Goal: Information Seeking & Learning: Learn about a topic

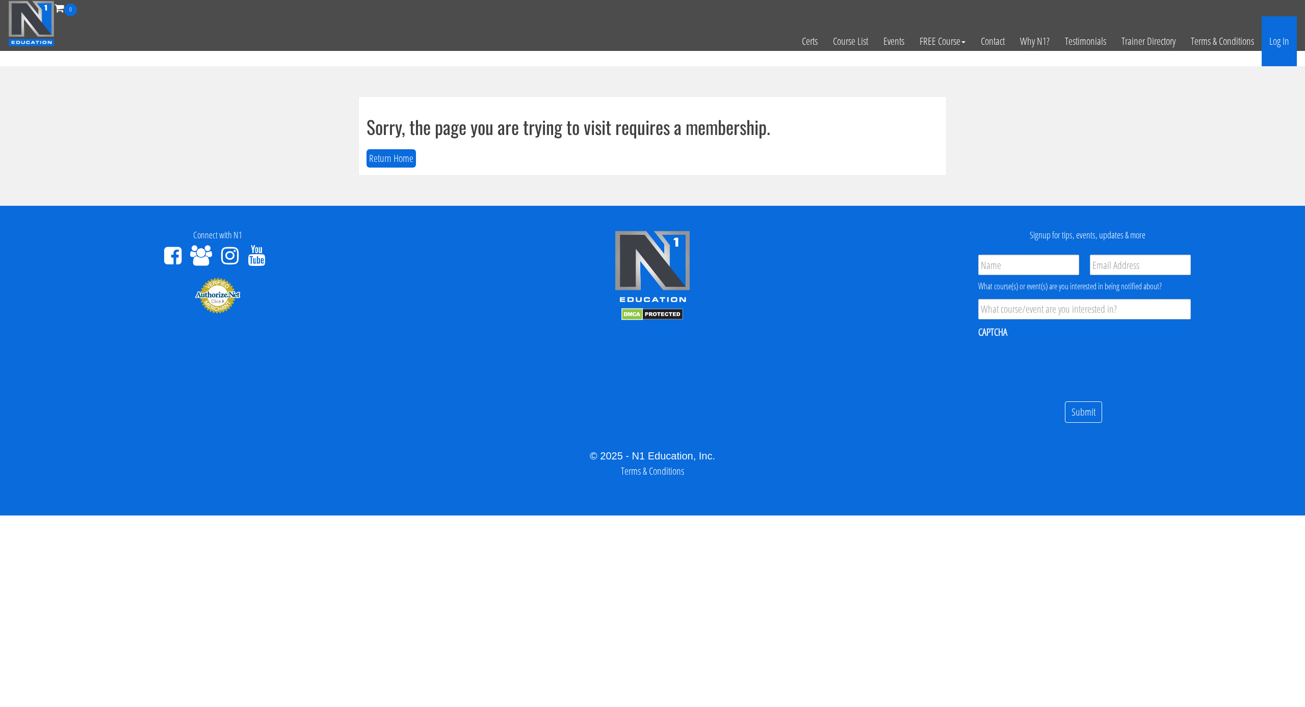
click at [1274, 41] on link "Log In" at bounding box center [1278, 41] width 35 height 50
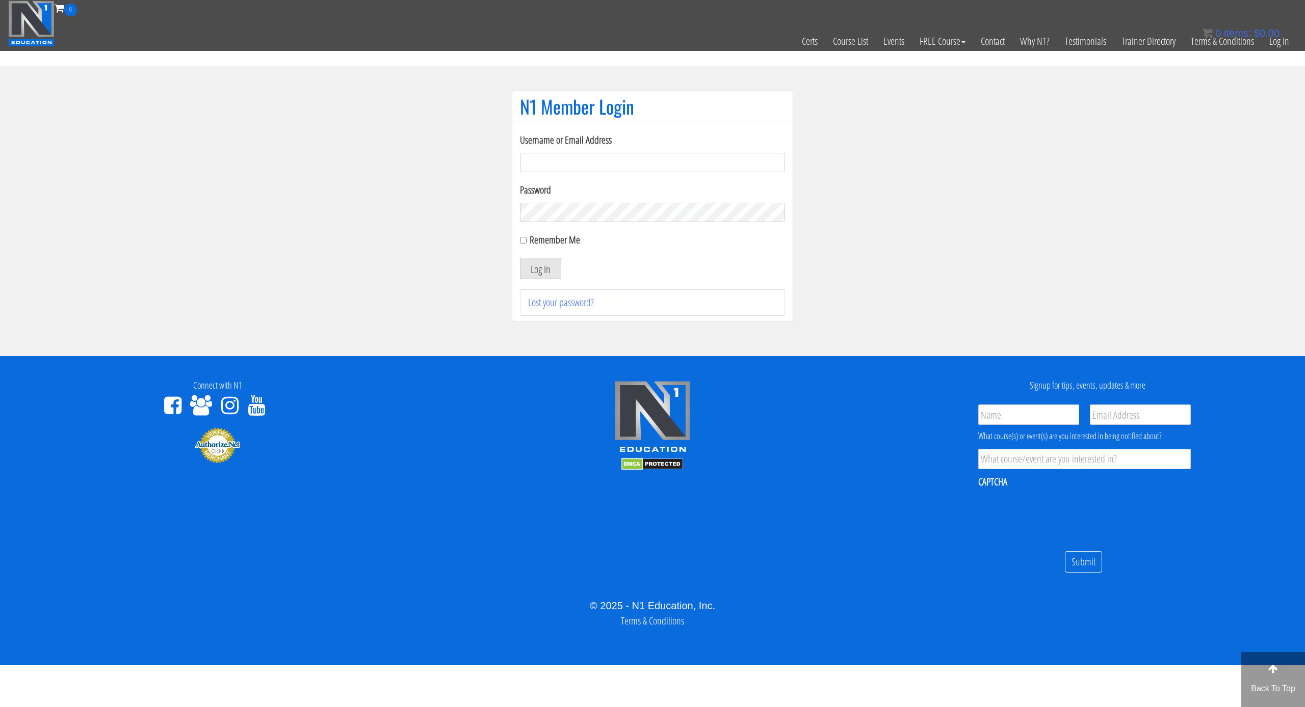
type input "svenarends@live.nl"
click at [539, 271] on button "Log In" at bounding box center [540, 268] width 41 height 21
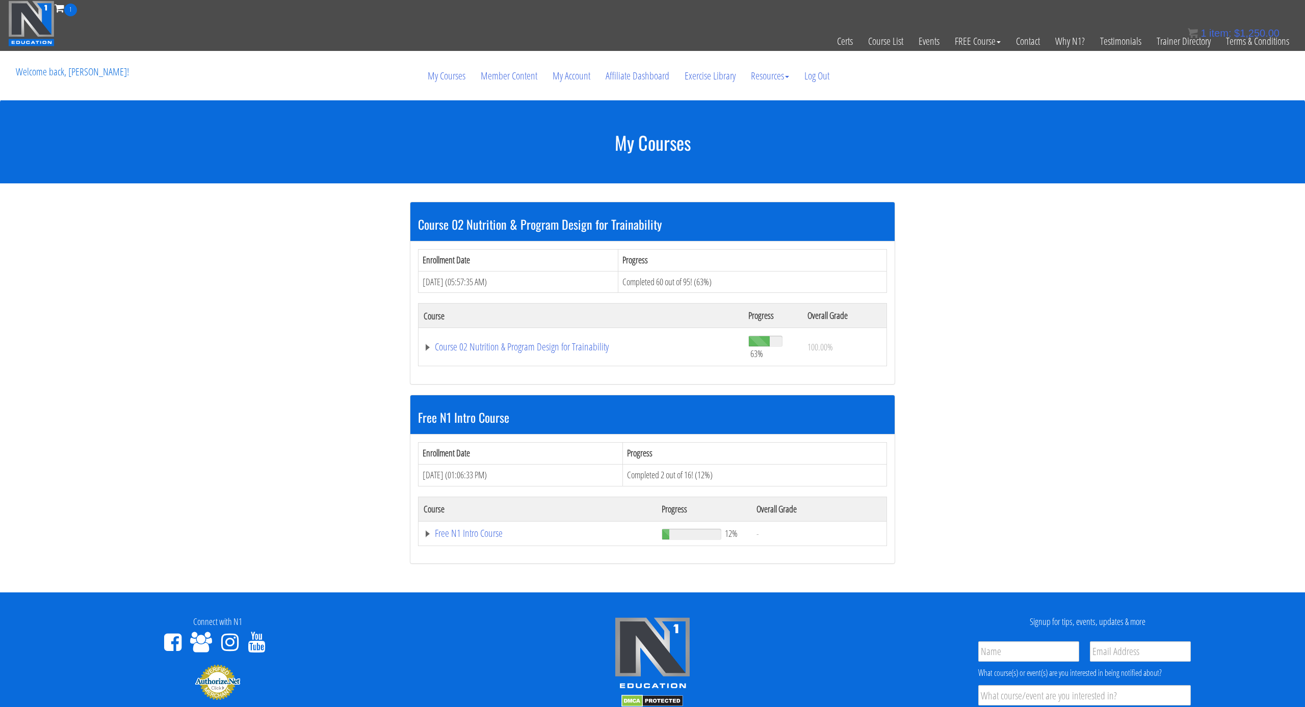
drag, startPoint x: 549, startPoint y: 310, endPoint x: 542, endPoint y: 328, distance: 18.7
click at [543, 325] on th "Course" at bounding box center [580, 316] width 325 height 24
drag, startPoint x: 537, startPoint y: 332, endPoint x: 532, endPoint y: 350, distance: 18.1
click at [536, 340] on td "Course 02 Nutrition & Program Design for Trainability" at bounding box center [580, 347] width 325 height 38
click at [532, 350] on link "Course 02 Nutrition & Program Design for Trainability" at bounding box center [581, 347] width 314 height 10
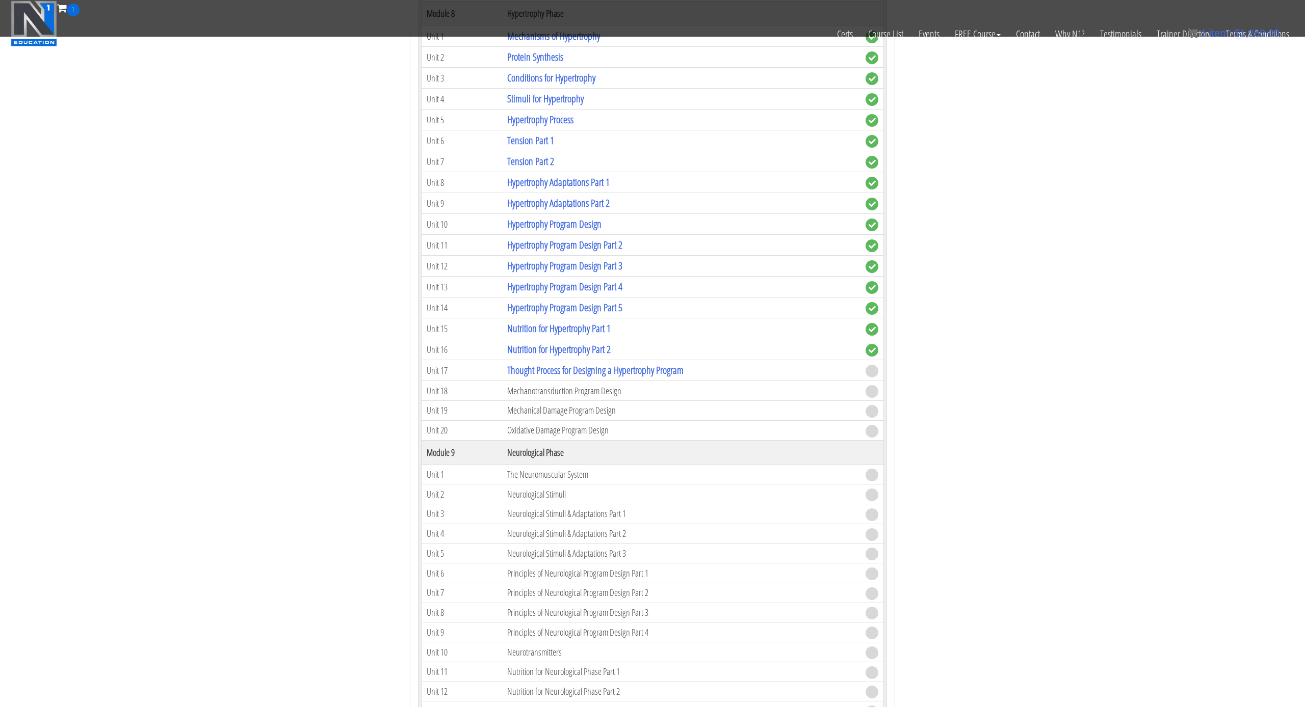
scroll to position [1462, 0]
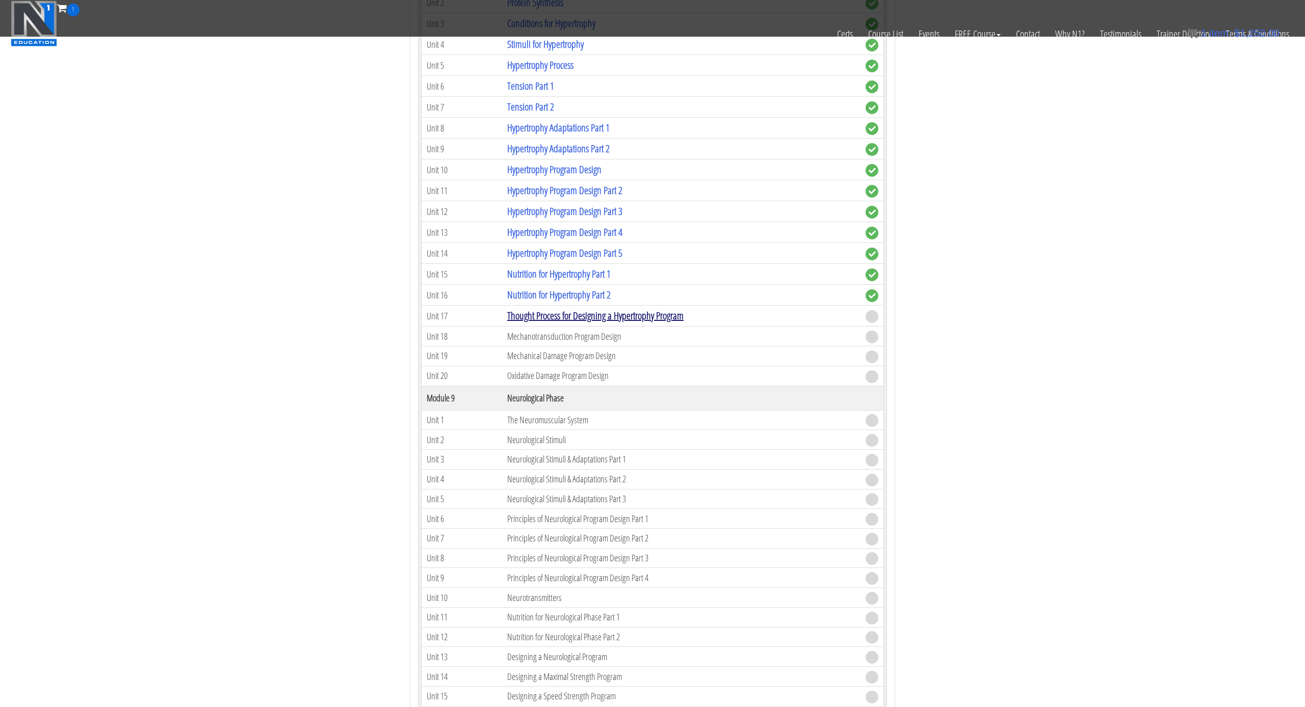
click at [630, 312] on link "Thought Process for Designing a Hypertrophy Program" at bounding box center [595, 316] width 176 height 14
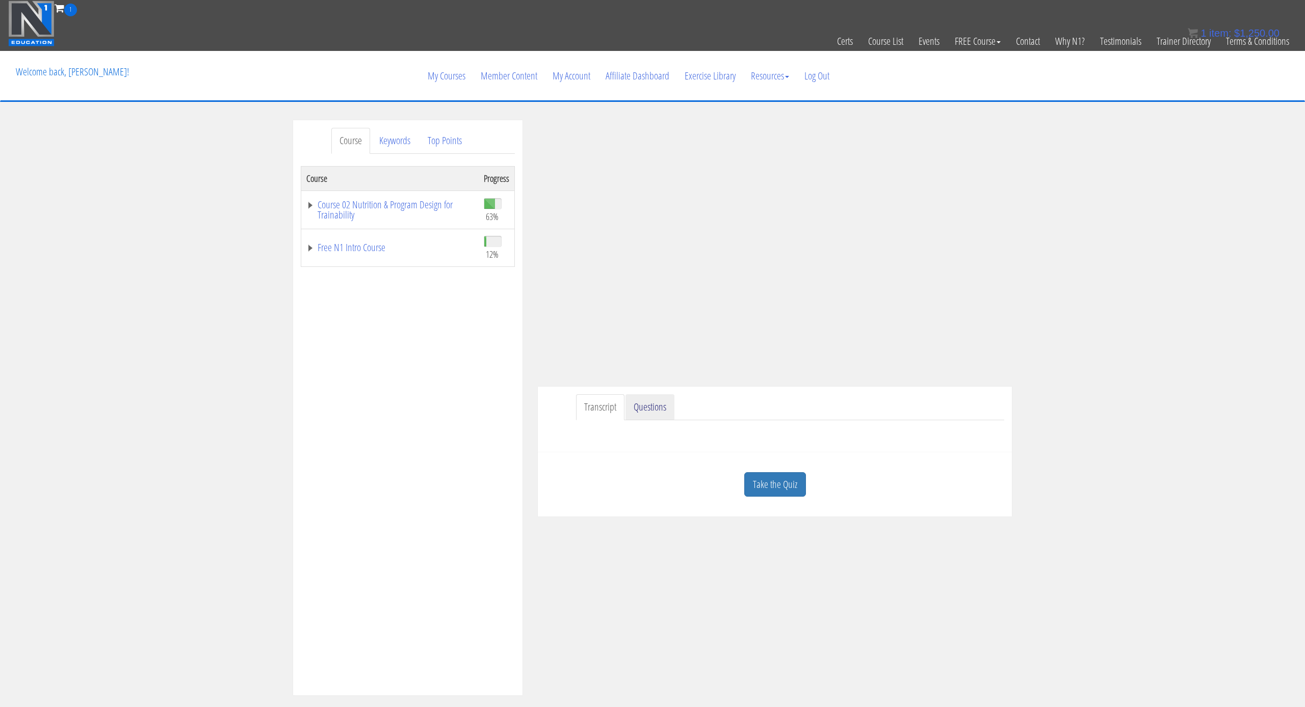
click at [637, 398] on link "Questions" at bounding box center [649, 408] width 49 height 26
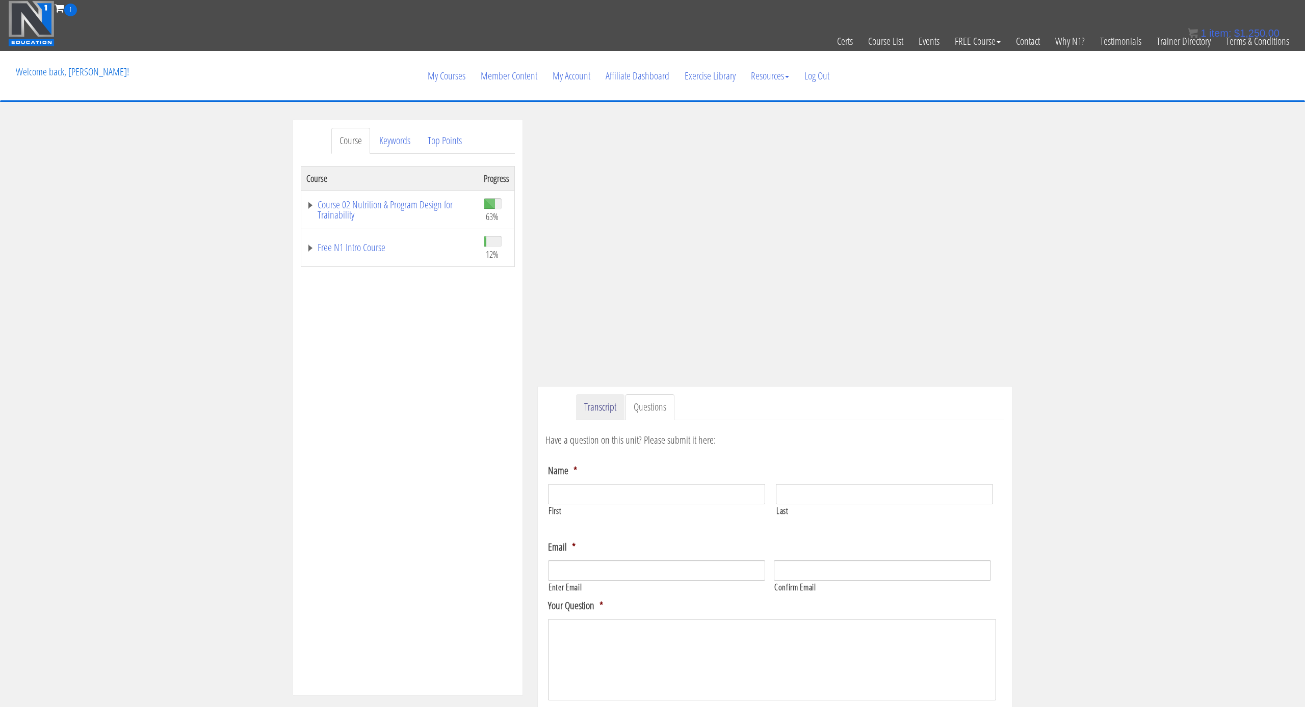
click at [621, 410] on link "Transcript" at bounding box center [600, 408] width 48 height 26
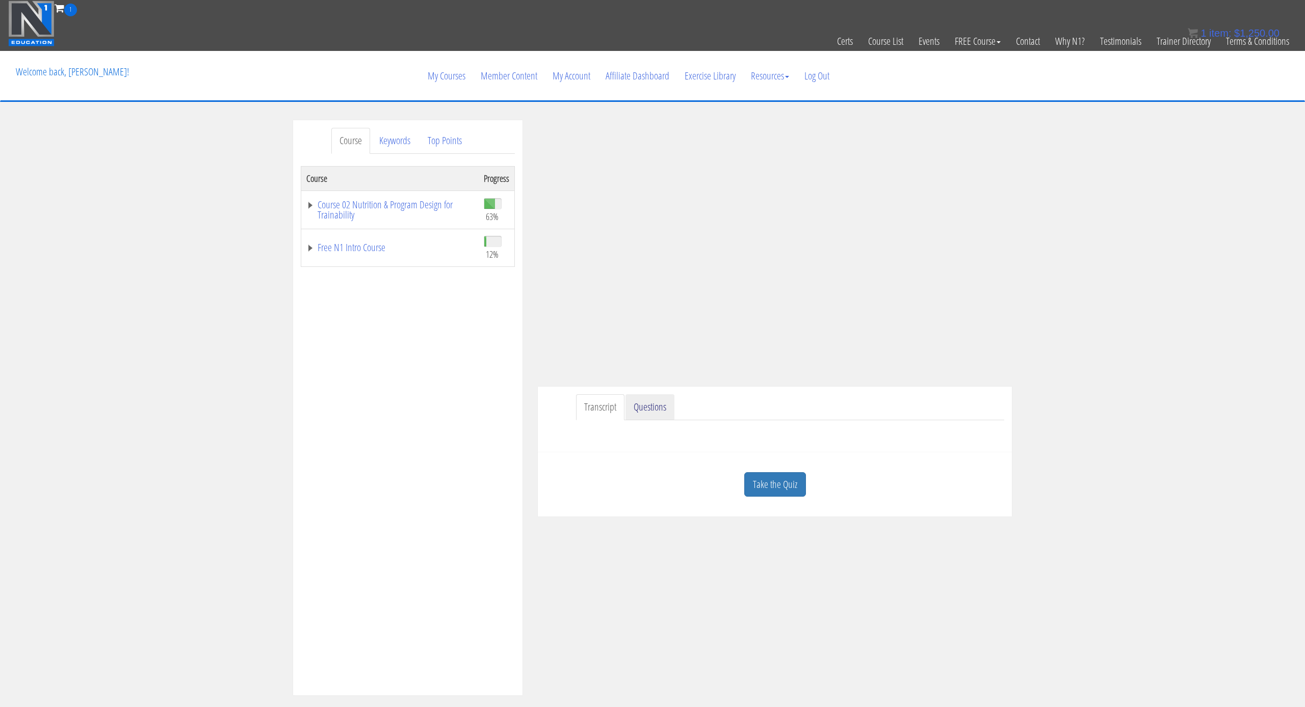
click at [662, 412] on link "Questions" at bounding box center [649, 408] width 49 height 26
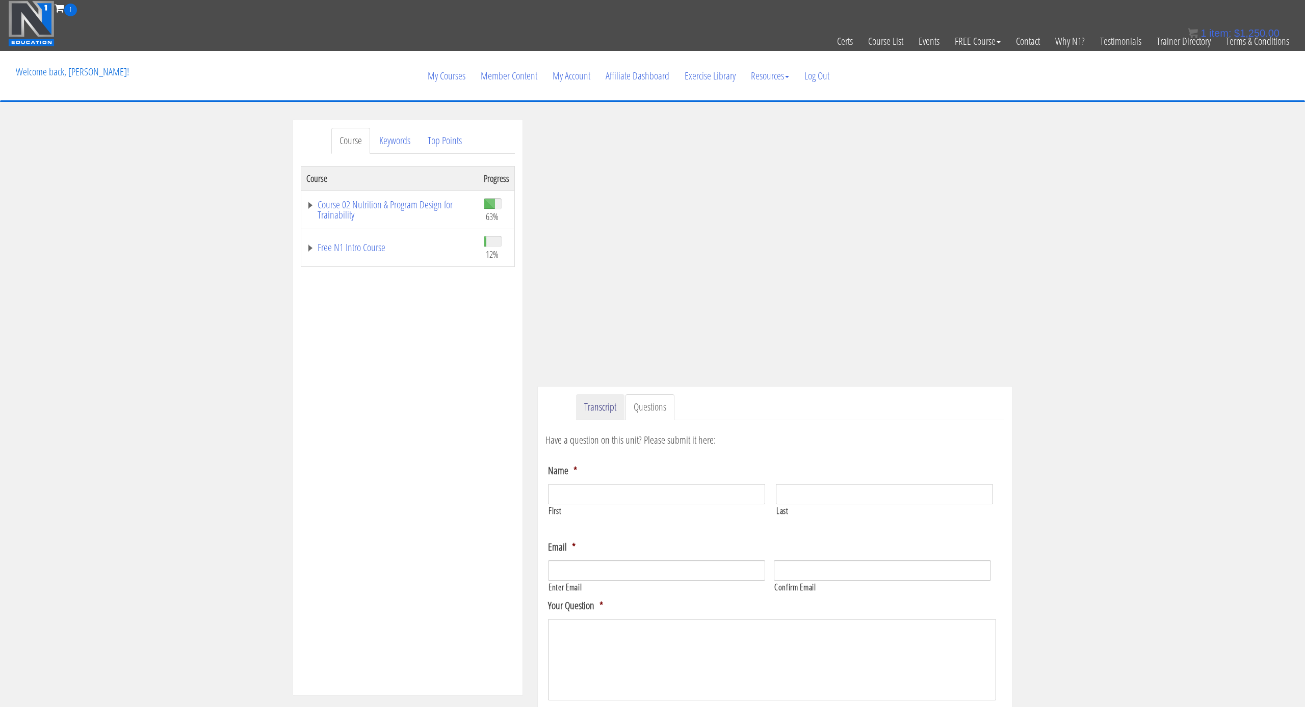
click at [588, 414] on link "Transcript" at bounding box center [600, 408] width 48 height 26
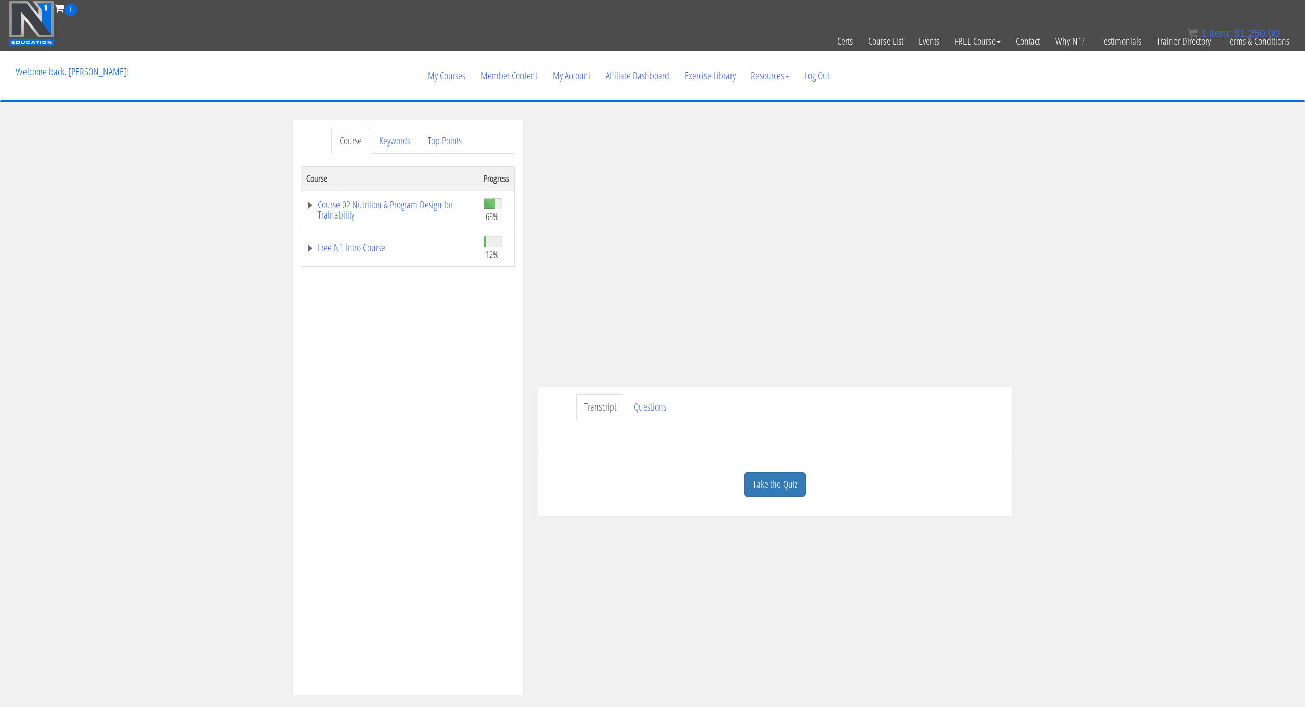
click at [774, 503] on div "Take the Quiz" at bounding box center [774, 484] width 459 height 49
click at [774, 495] on link "Take the Quiz" at bounding box center [775, 484] width 62 height 25
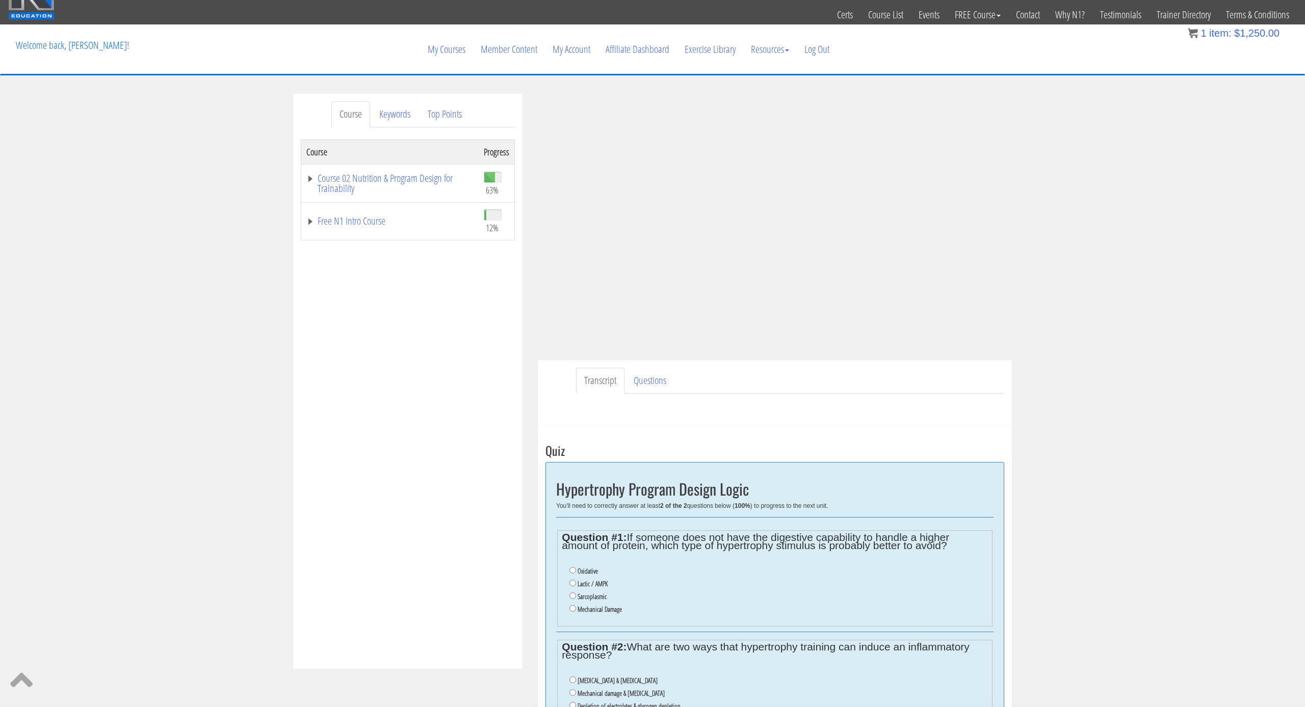
scroll to position [26, 0]
click at [390, 166] on td "Course 02 Nutrition & Program Design for Trainability" at bounding box center [390, 184] width 178 height 38
click at [390, 174] on link "Course 02 Nutrition & Program Design for Trainability" at bounding box center [389, 184] width 167 height 20
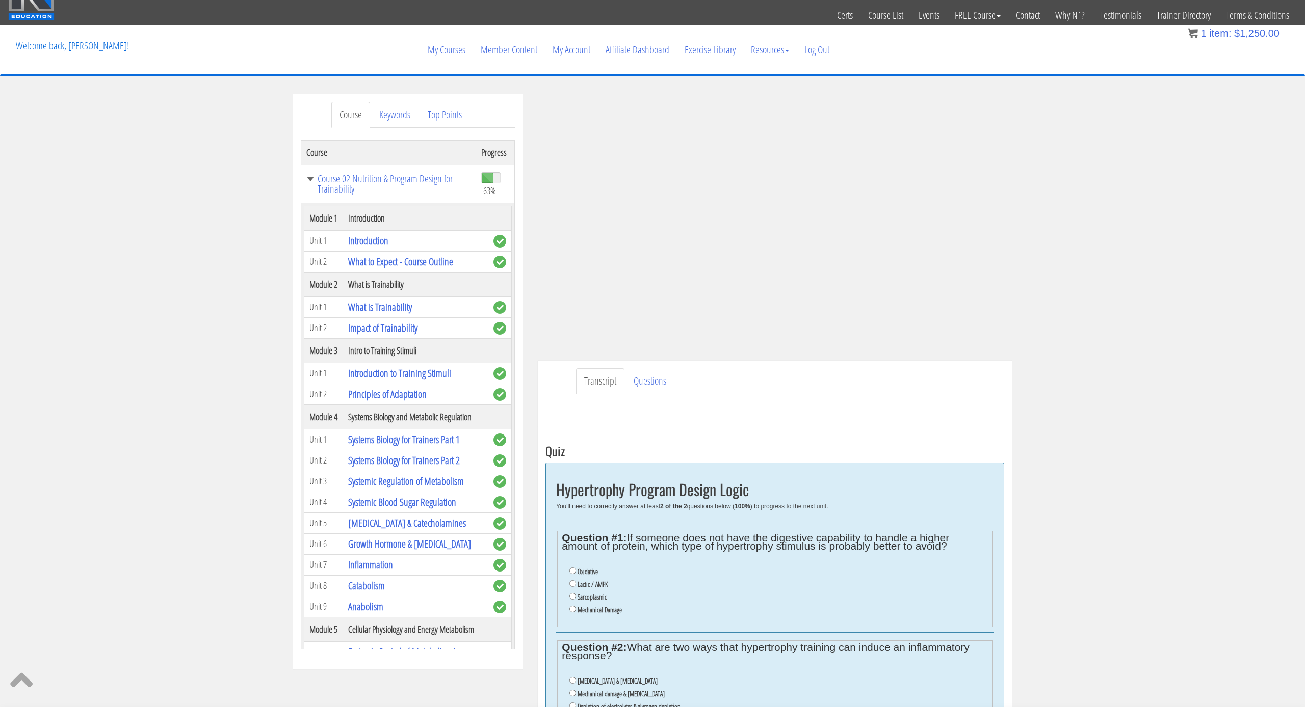
scroll to position [0, 0]
click at [887, 17] on link "Course List" at bounding box center [885, 15] width 50 height 50
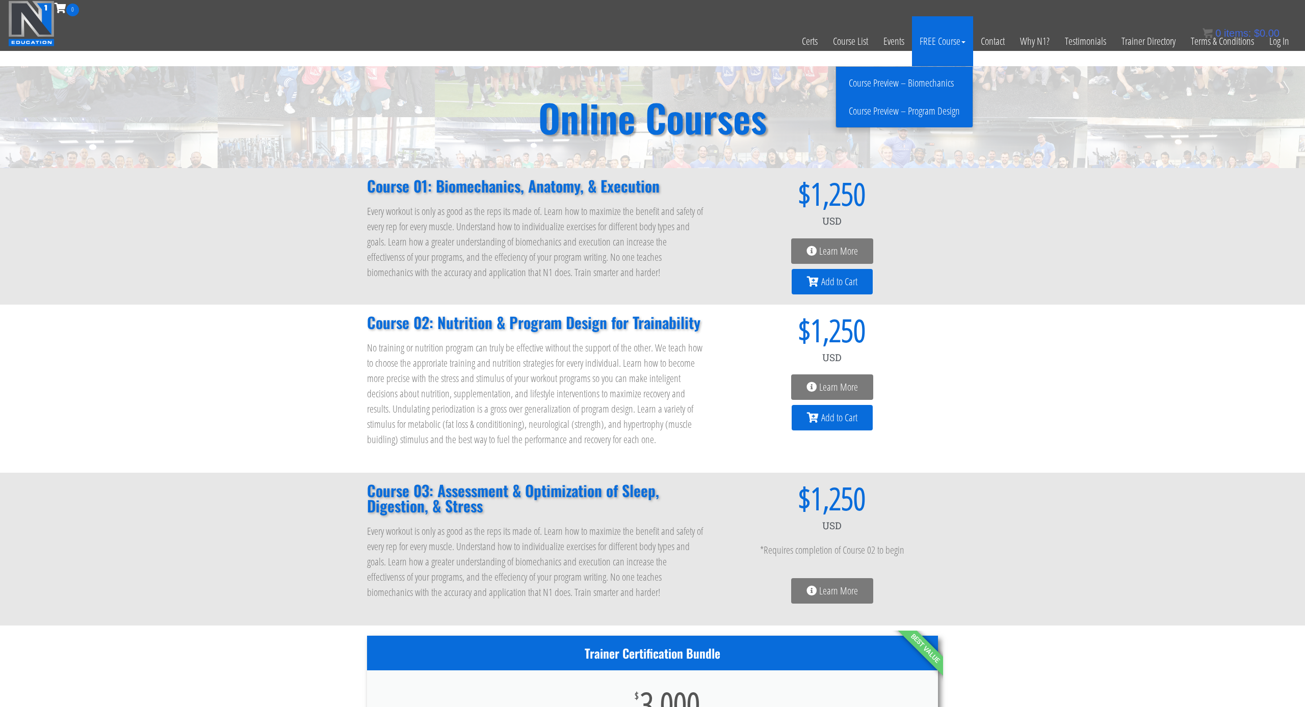
click at [932, 112] on link "Course Preview – Program Design" at bounding box center [904, 111] width 132 height 18
